Goal: Information Seeking & Learning: Learn about a topic

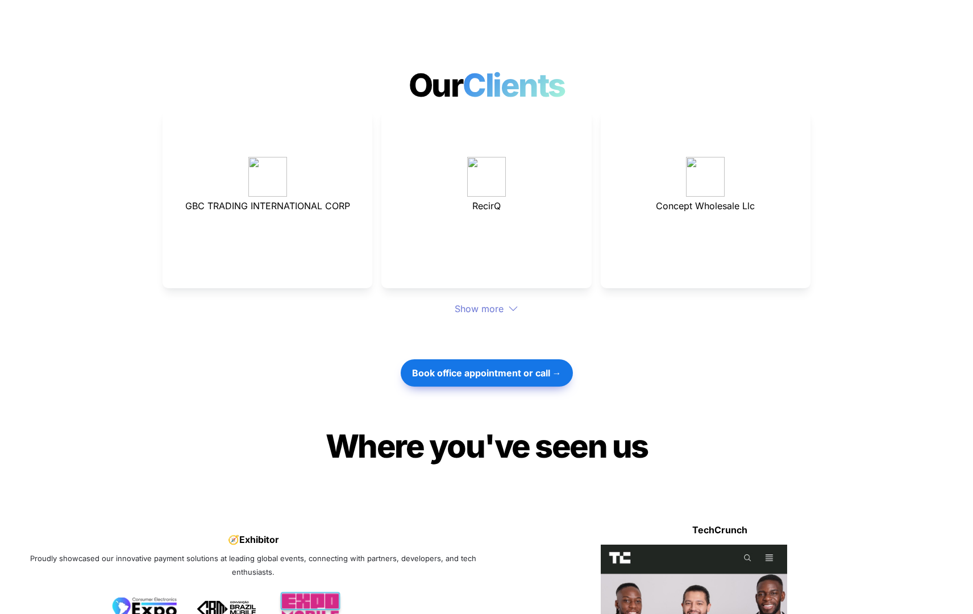
scroll to position [3080, 0]
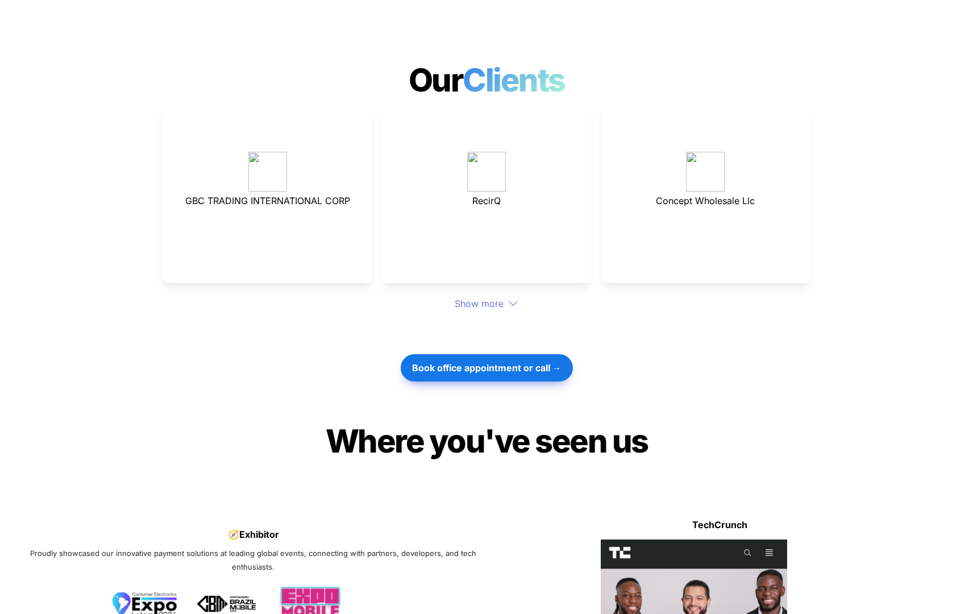
click at [487, 310] on div at bounding box center [487, 329] width 398 height 38
click at [490, 297] on div "Show more" at bounding box center [487, 304] width 648 height 14
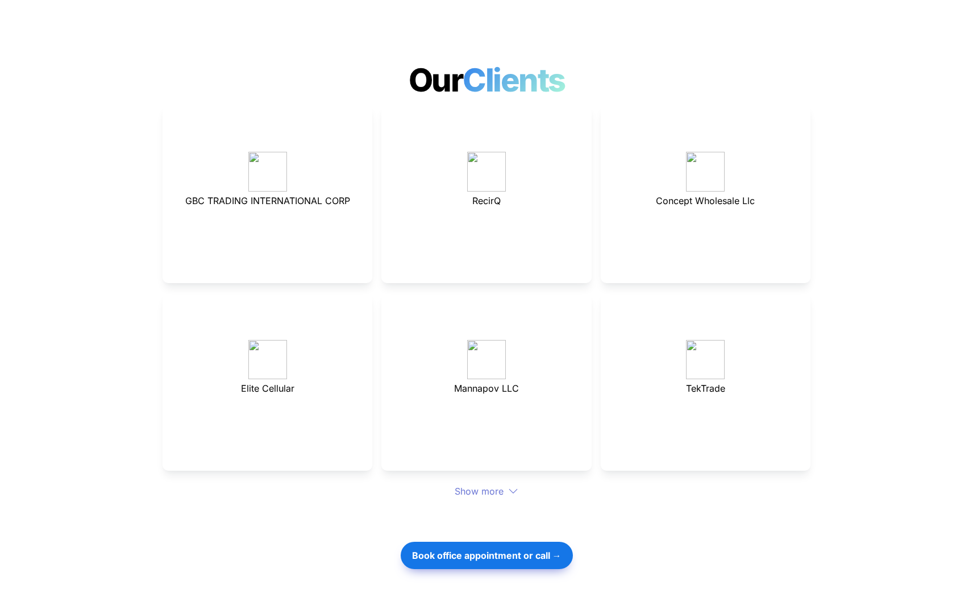
click at [504, 292] on div "Mannapov LLC" at bounding box center [487, 381] width 210 height 179
click at [466, 484] on div "Show more" at bounding box center [487, 491] width 648 height 14
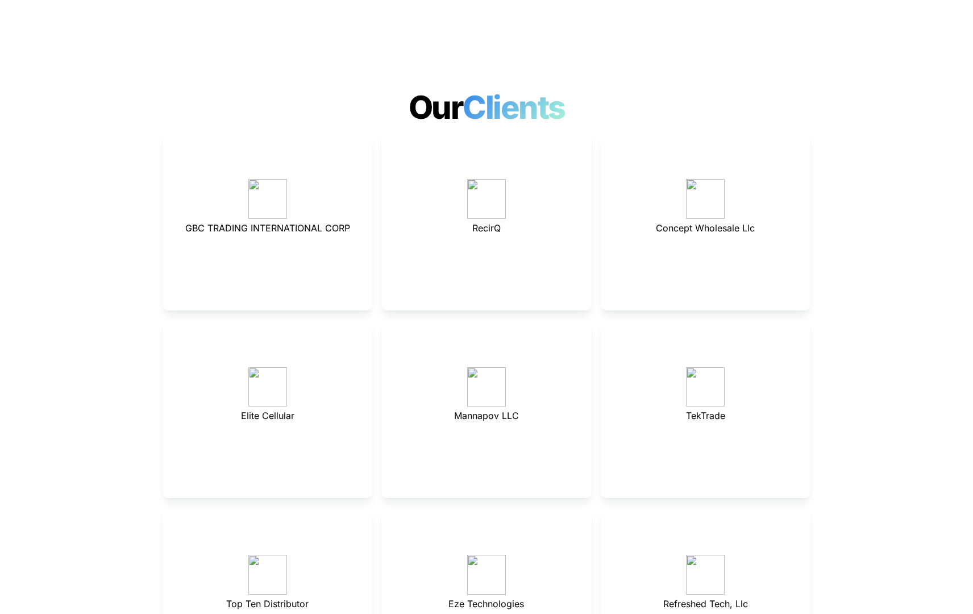
scroll to position [3049, 0]
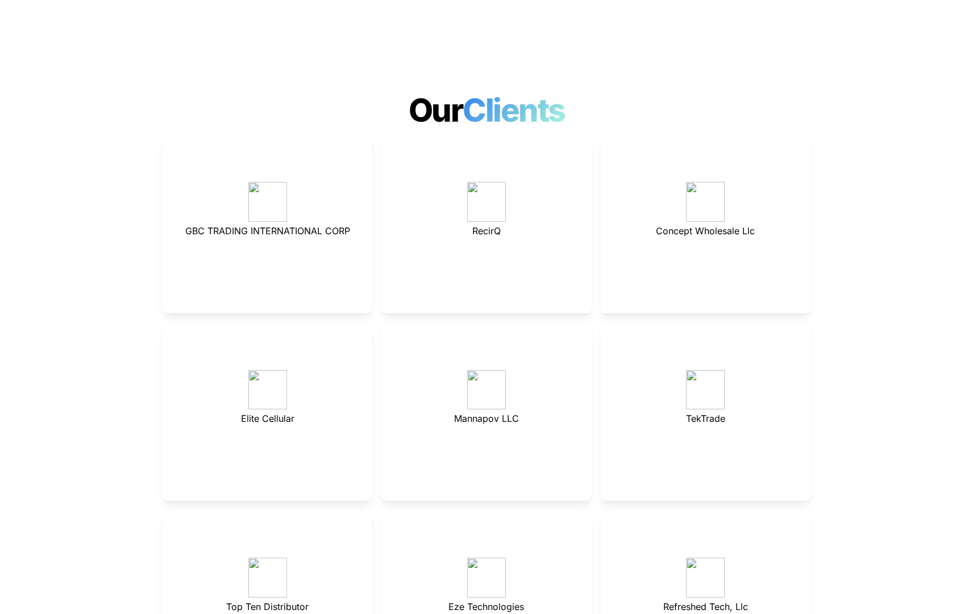
click at [273, 413] on span "Elite Cellular" at bounding box center [267, 418] width 53 height 11
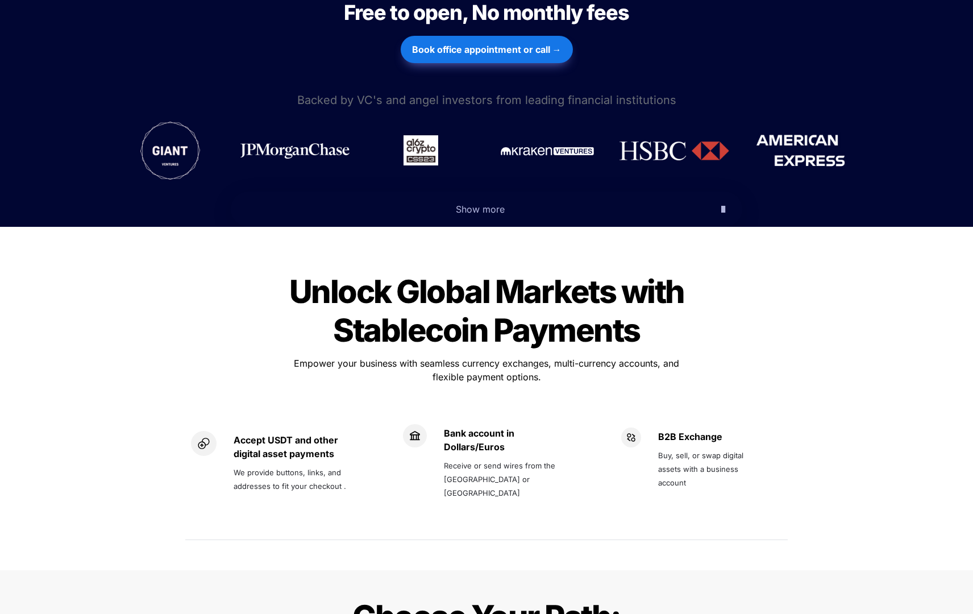
scroll to position [569, 0]
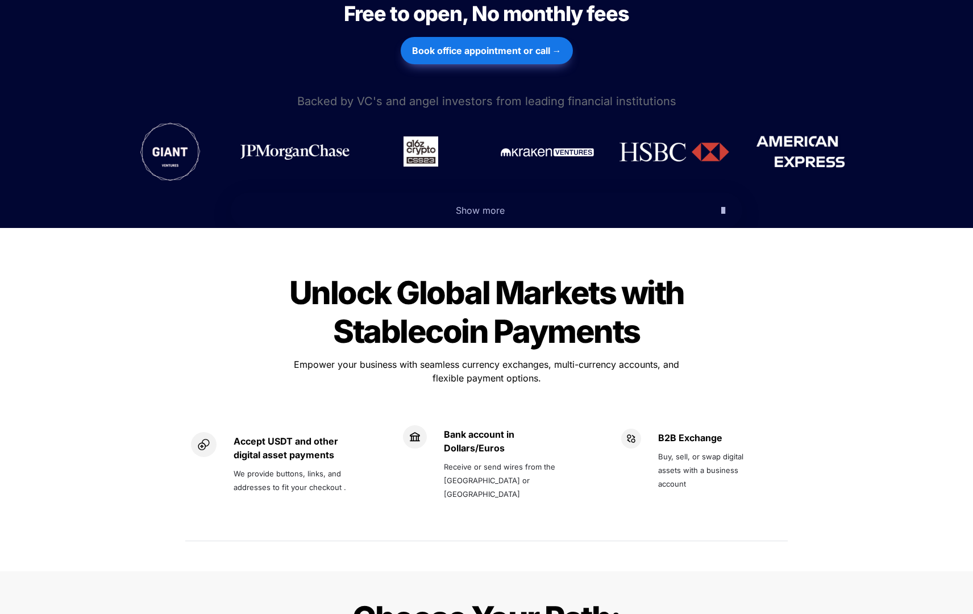
click at [492, 205] on span "Show more" at bounding box center [480, 210] width 49 height 11
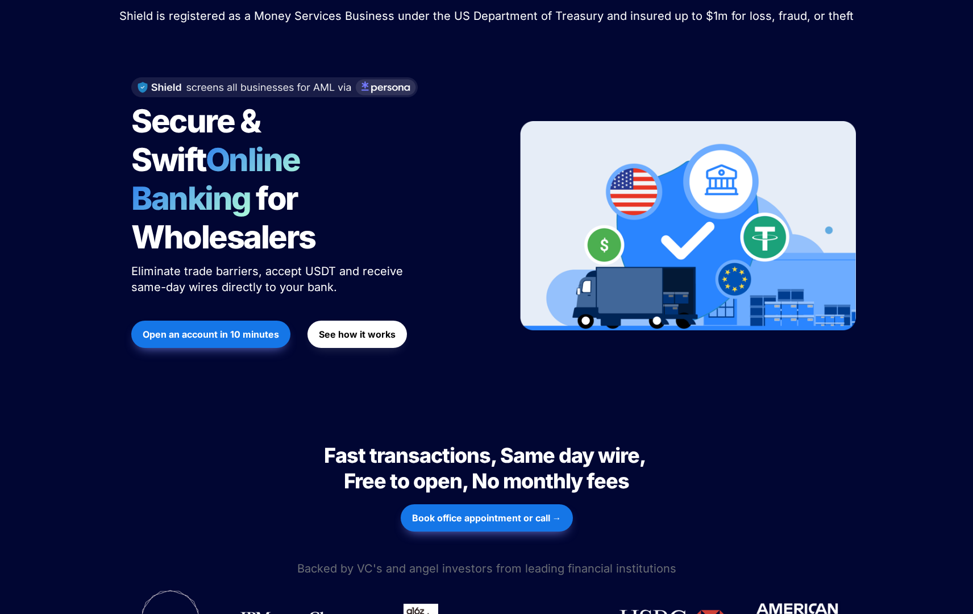
scroll to position [0, 0]
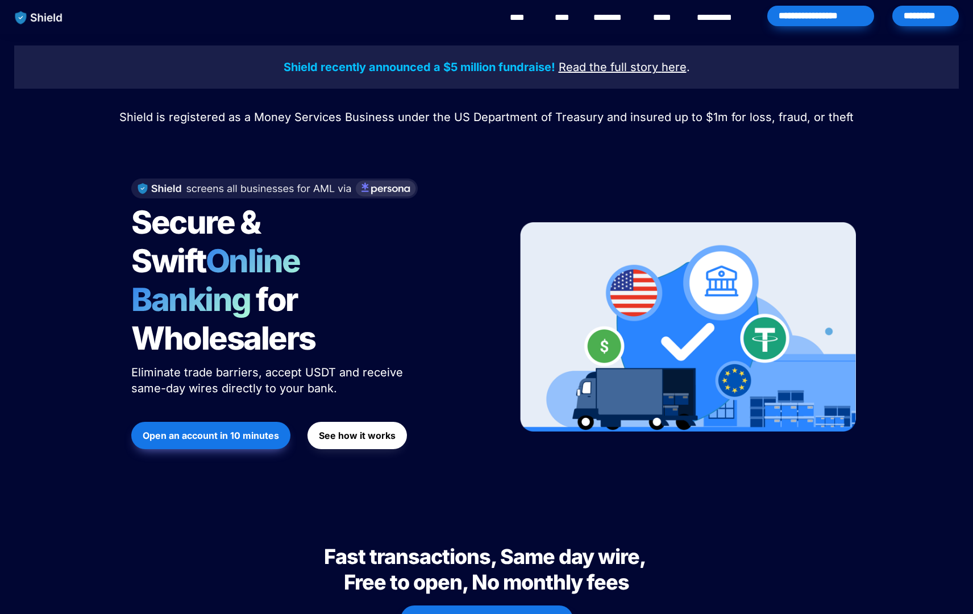
click at [174, 121] on span "Shield is registered as a Money Services Business under the US Department of Tr…" at bounding box center [486, 117] width 735 height 14
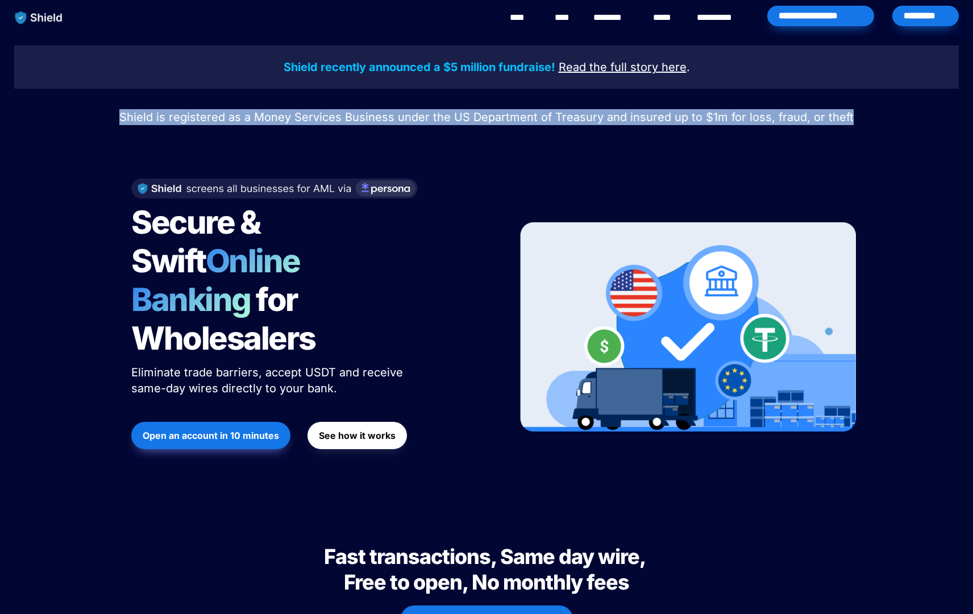
click at [174, 121] on span "Shield is registered as a Money Services Business under the US Department of Tr…" at bounding box center [486, 117] width 735 height 14
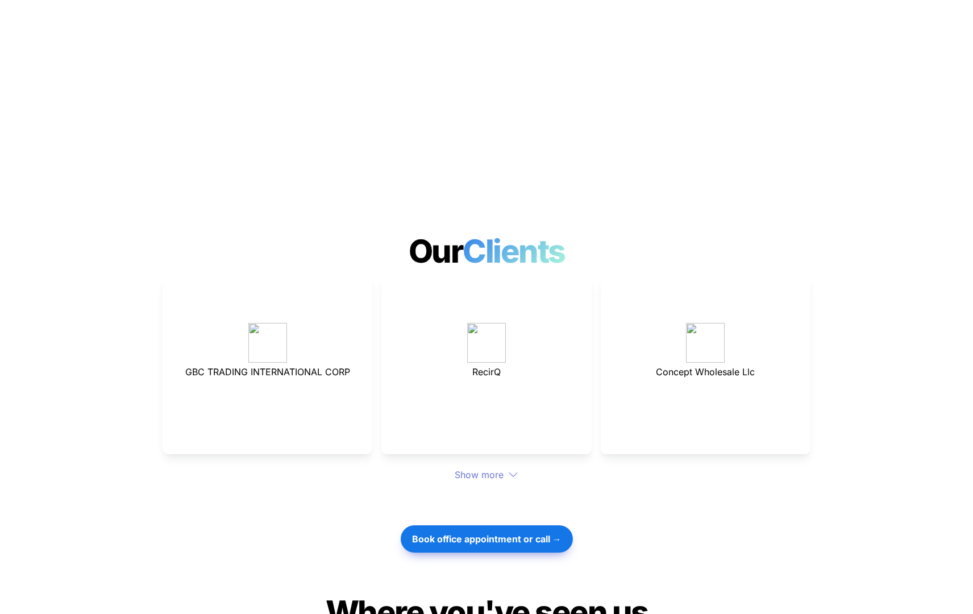
scroll to position [2945, 0]
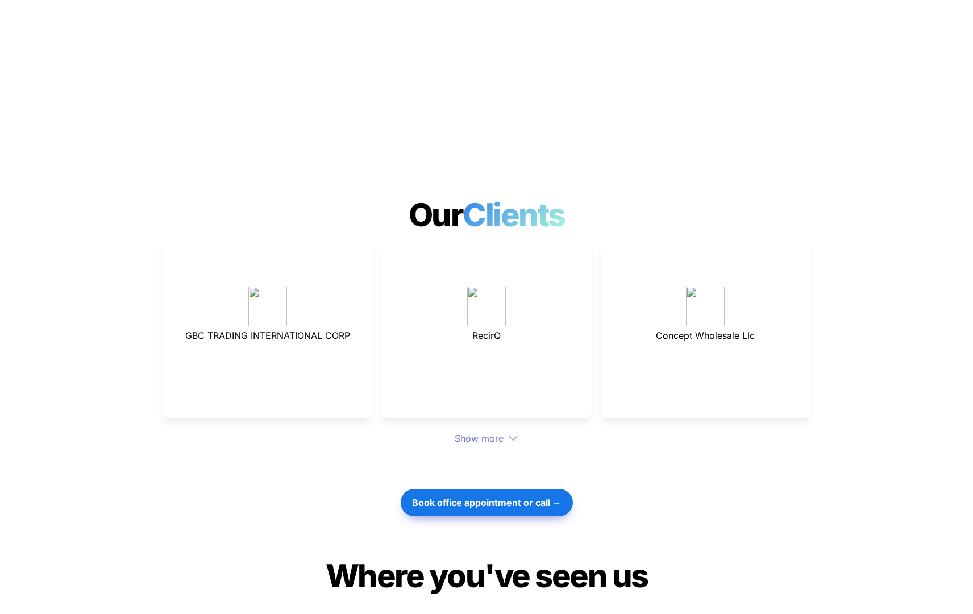
click at [498, 389] on div "GBC TRADING INTERNATIONAL CORP RecirQ Concept Wholesale Llc Show more" at bounding box center [487, 342] width 648 height 206
click at [497, 432] on div "Show more" at bounding box center [487, 439] width 648 height 14
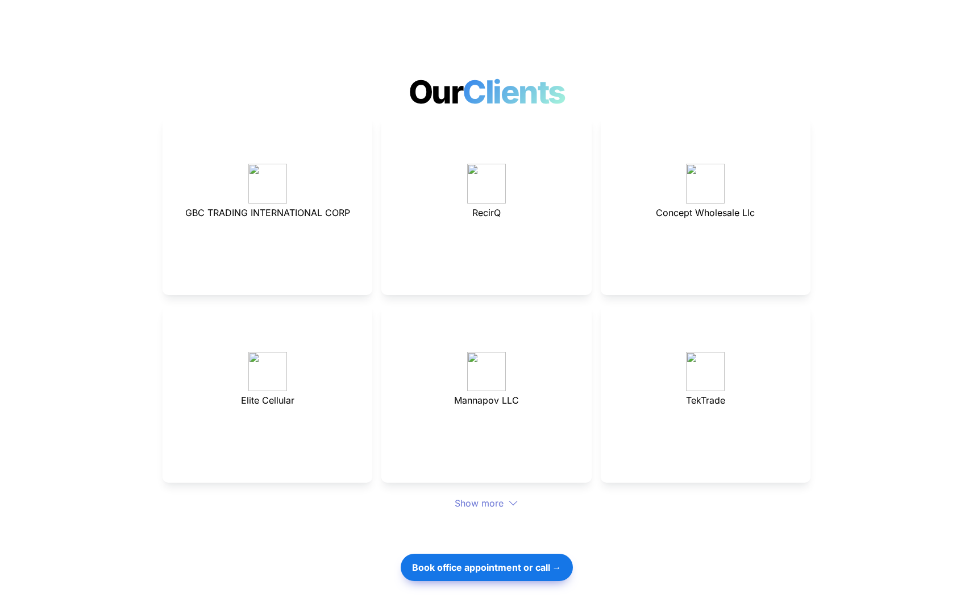
scroll to position [3084, 0]
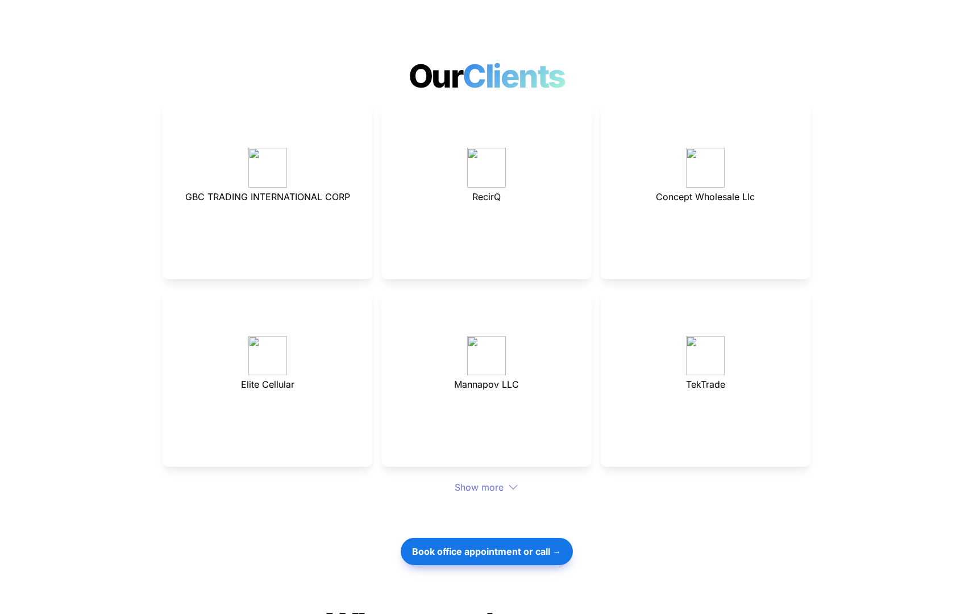
click at [503, 480] on div "Show more" at bounding box center [487, 487] width 648 height 14
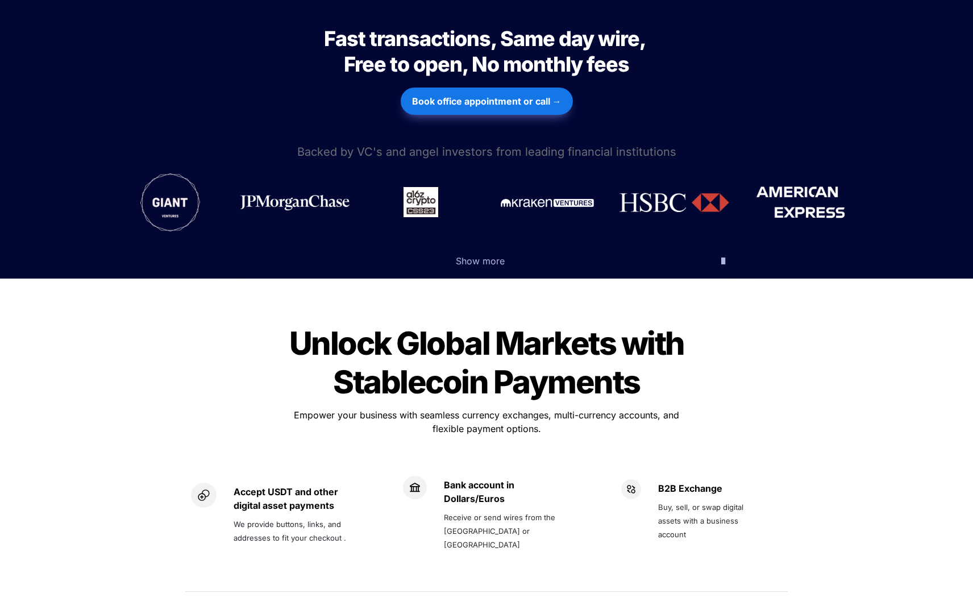
scroll to position [0, 0]
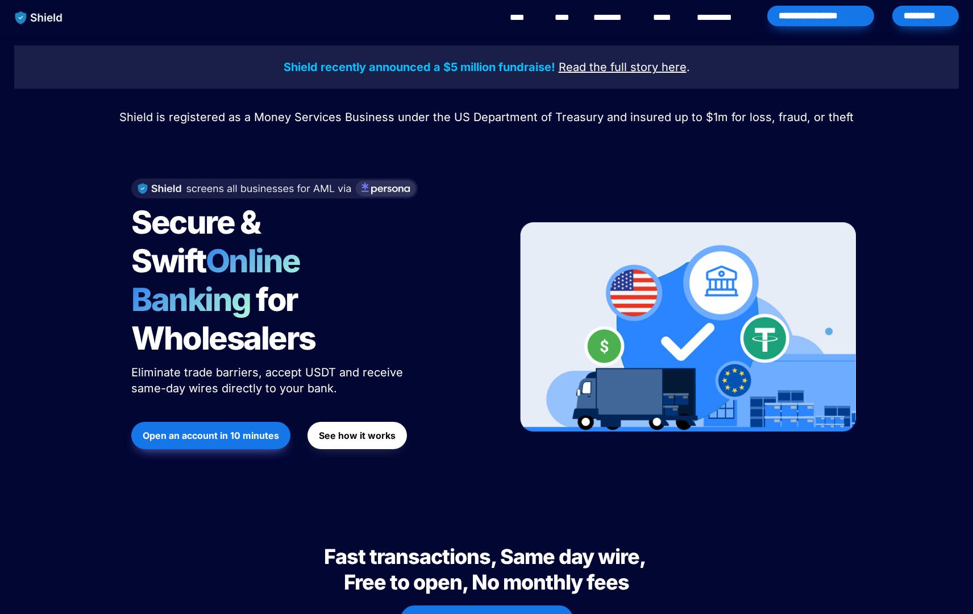
click at [616, 19] on link "********" at bounding box center [614, 18] width 40 height 14
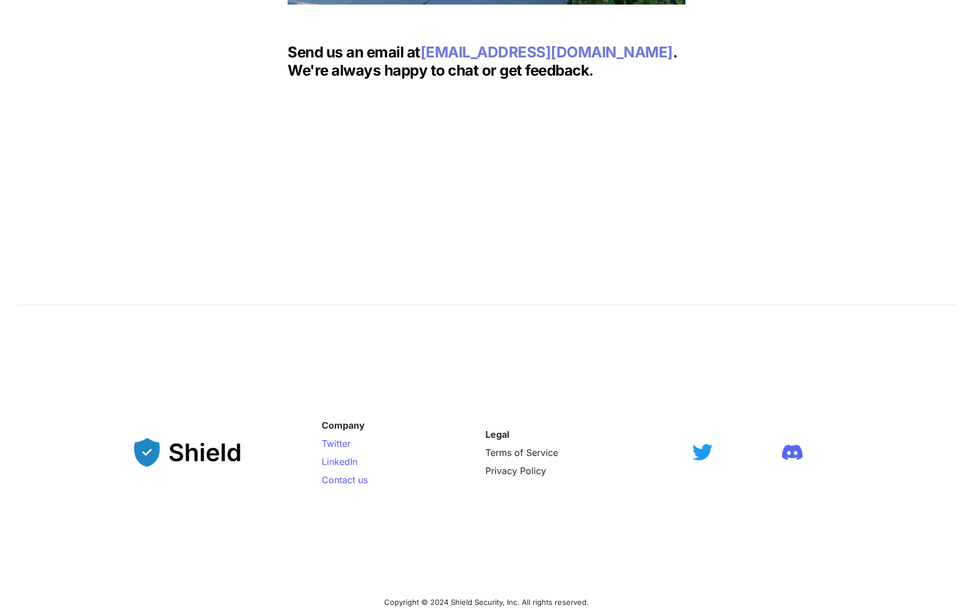
scroll to position [1706, 0]
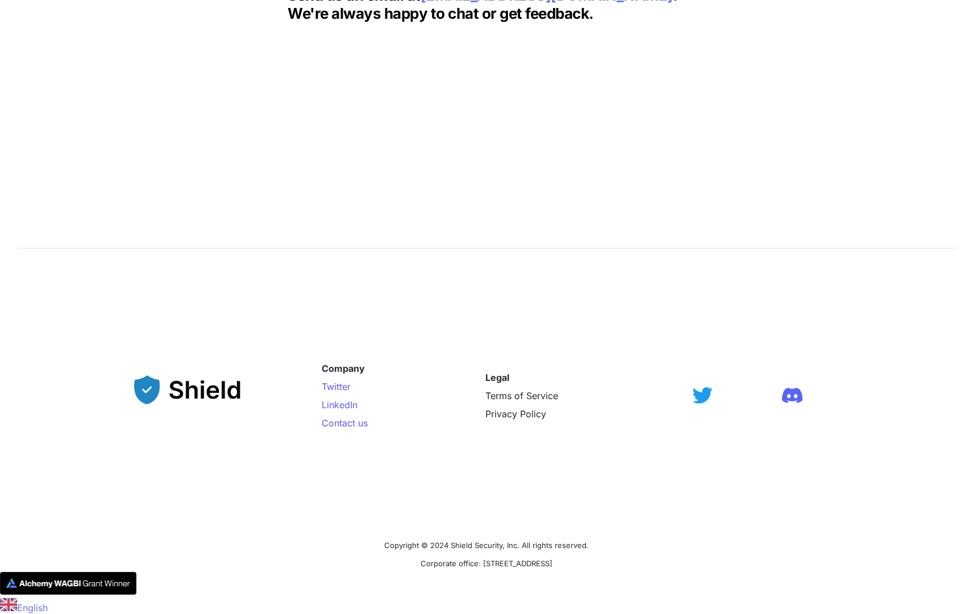
click at [181, 403] on img at bounding box center [188, 389] width 108 height 29
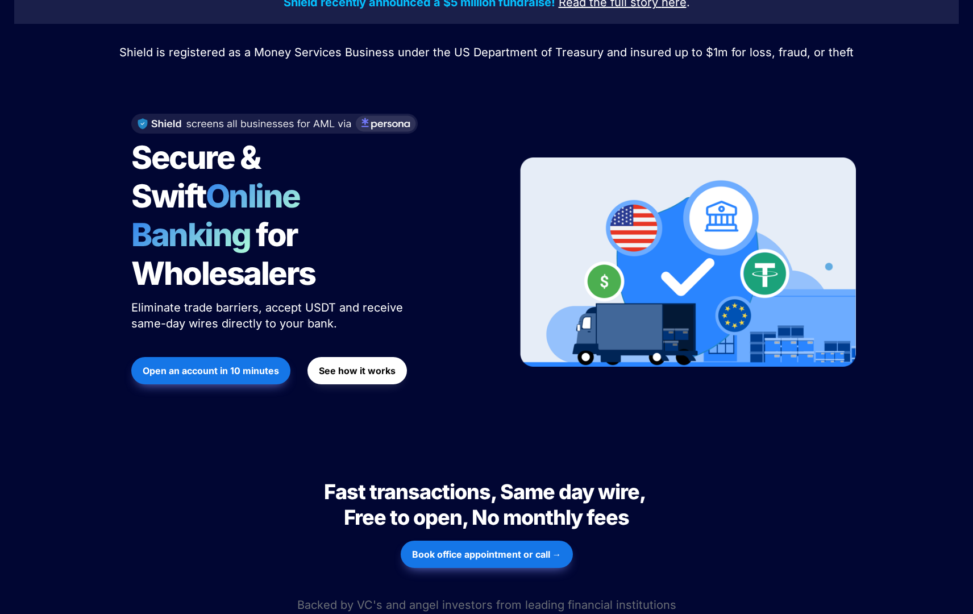
scroll to position [65, 0]
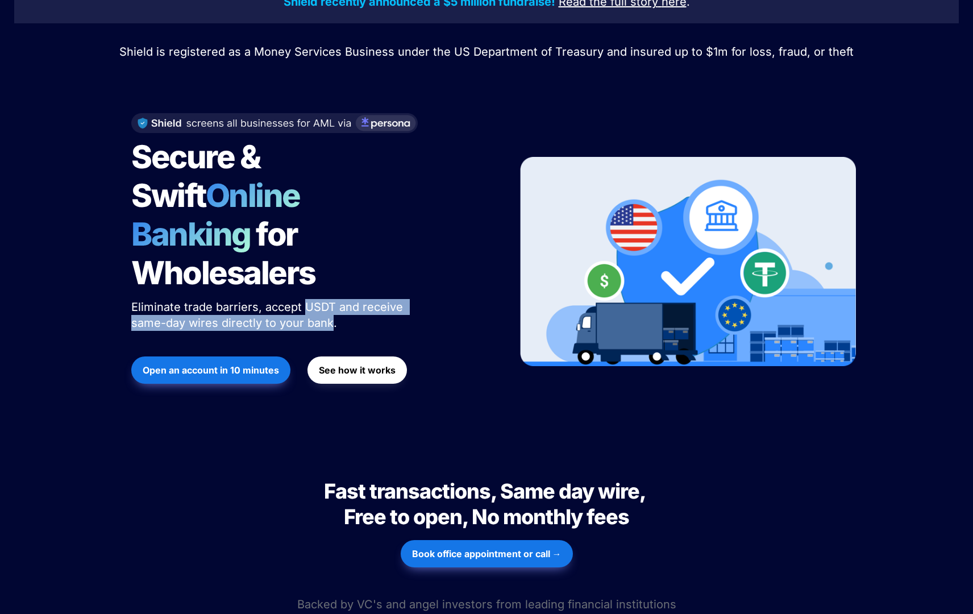
drag, startPoint x: 302, startPoint y: 272, endPoint x: 330, endPoint y: 287, distance: 32.0
click at [330, 300] on span "Eliminate trade barriers, accept USDT and receive same-day wires directly to yo…" at bounding box center [268, 315] width 275 height 30
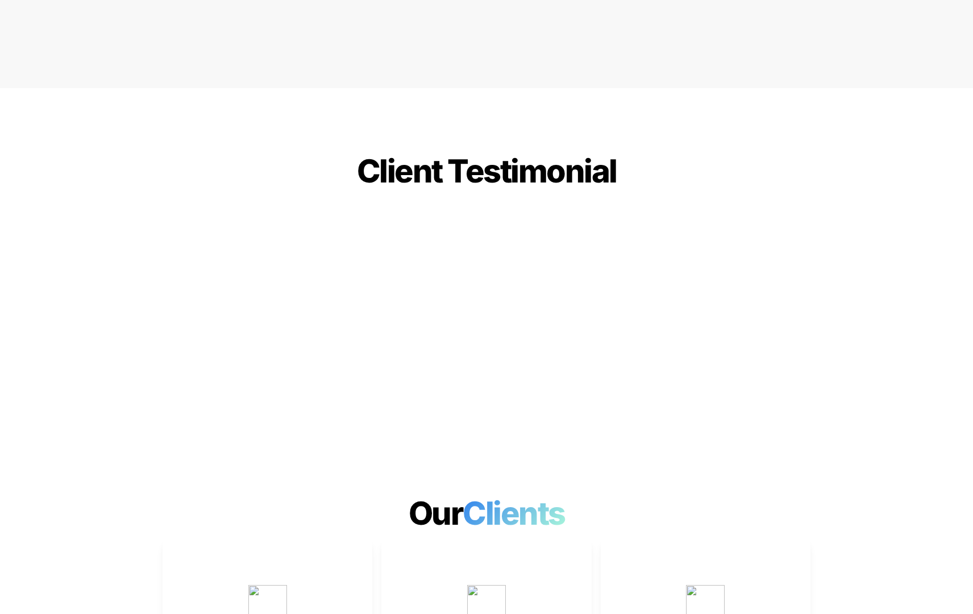
scroll to position [2835, 0]
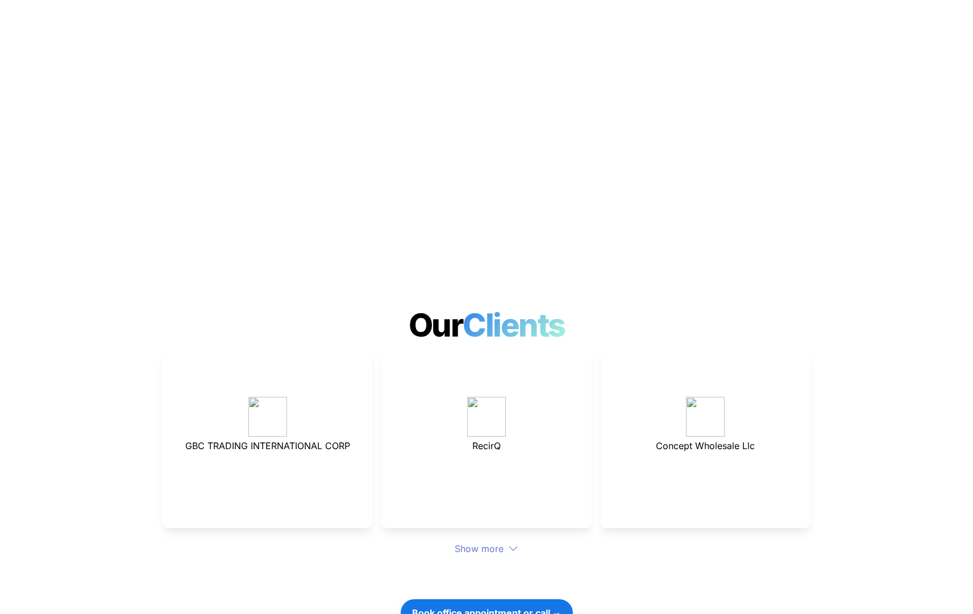
click at [292, 440] on span "GBC TRADING INTERNATIONAL CORP" at bounding box center [267, 445] width 165 height 11
drag, startPoint x: 509, startPoint y: 398, endPoint x: 490, endPoint y: 408, distance: 22.1
click at [490, 437] on p "RecirQ" at bounding box center [486, 446] width 181 height 18
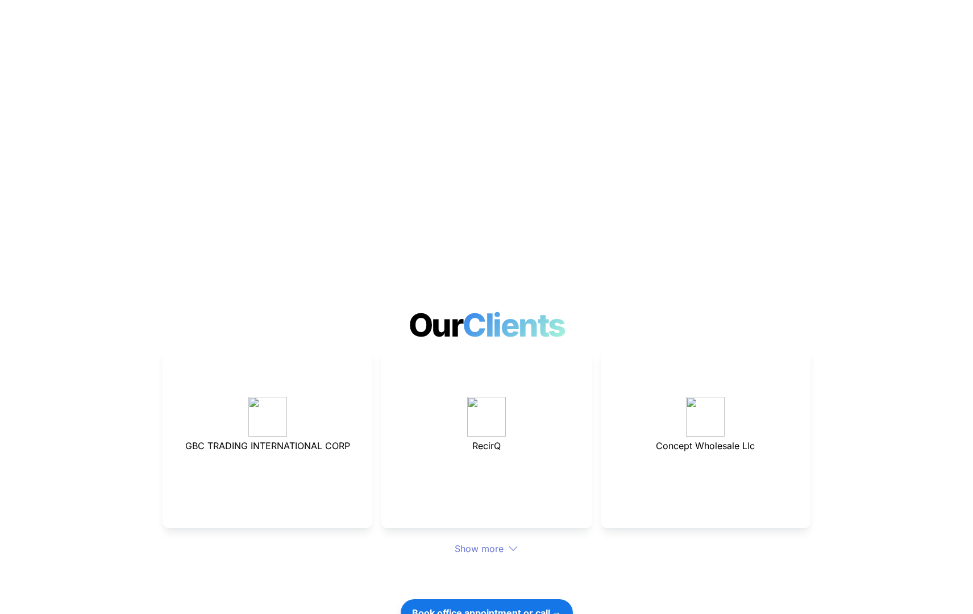
click at [489, 440] on span "RecirQ" at bounding box center [487, 445] width 28 height 11
